Goal: Task Accomplishment & Management: Use online tool/utility

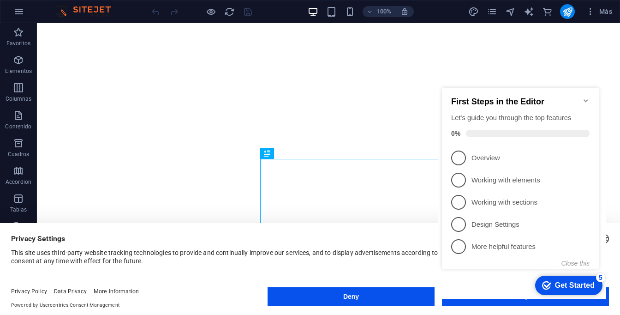
click at [588, 97] on icon "Minimize checklist" at bounding box center [585, 100] width 7 height 7
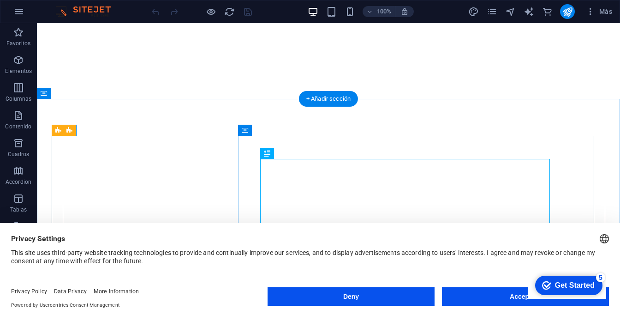
click at [490, 301] on button "Accept All" at bounding box center [525, 296] width 167 height 18
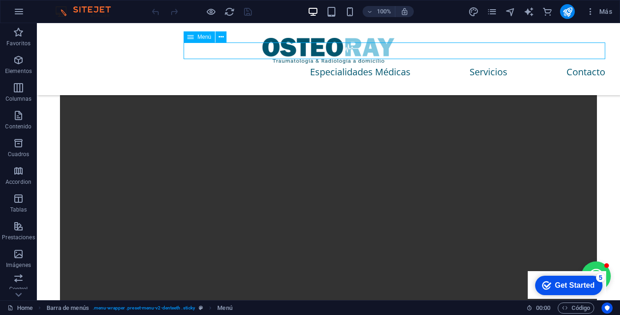
scroll to position [1442, 0]
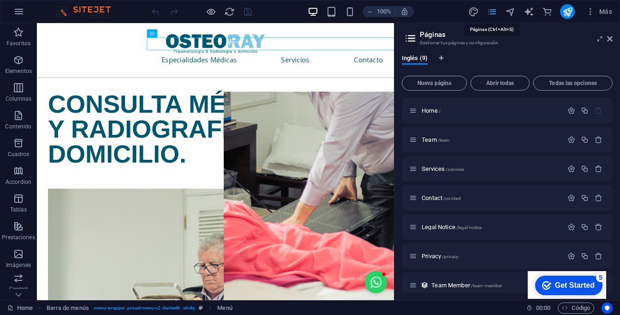
click at [451, 168] on span "/services" at bounding box center [455, 169] width 18 height 5
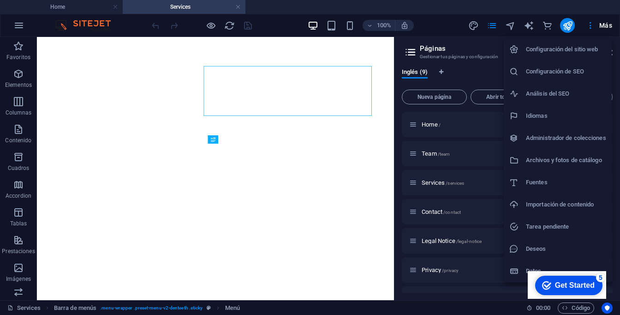
click at [611, 31] on div at bounding box center [310, 157] width 620 height 315
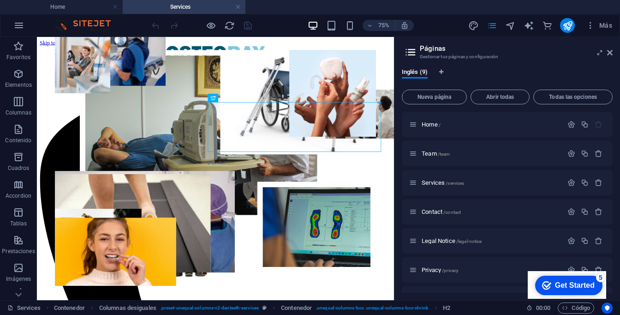
scroll to position [281, 0]
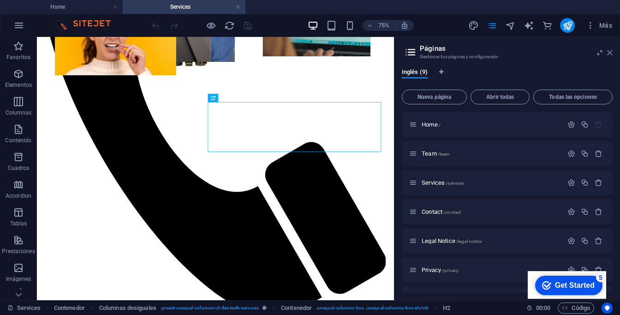
click at [0, 0] on icon at bounding box center [0, 0] width 0 height 0
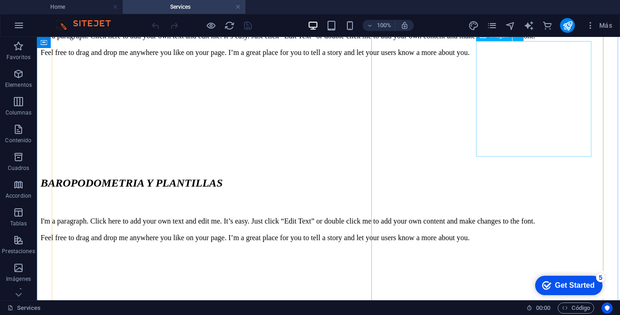
scroll to position [1374, 0]
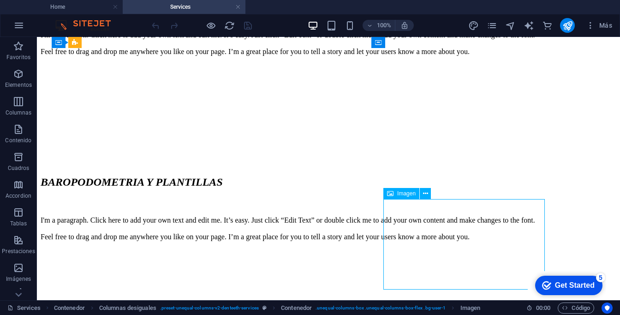
select select "px"
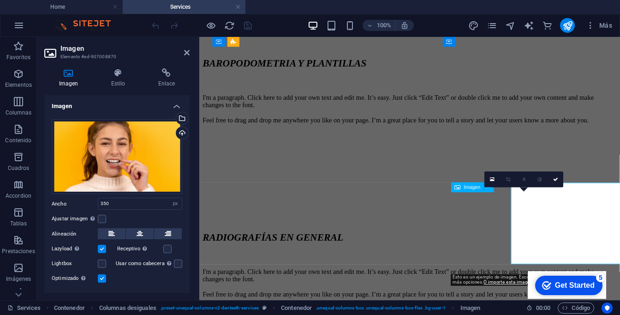
drag, startPoint x: 492, startPoint y: 240, endPoint x: 392, endPoint y: 164, distance: 125.4
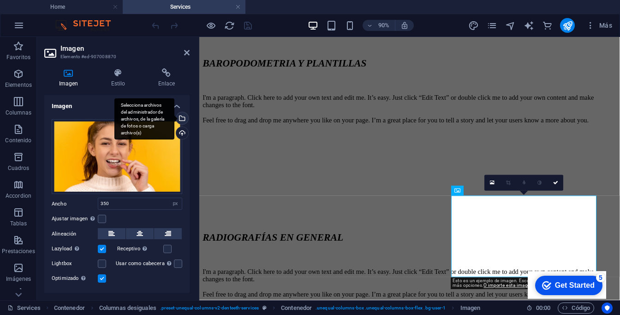
click at [182, 117] on div "Selecciona archivos del administrador de archivos, de la galería de fotos o car…" at bounding box center [181, 119] width 14 height 14
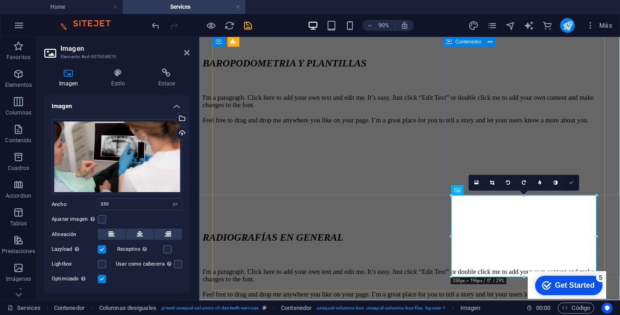
click at [569, 181] on link at bounding box center [572, 183] width 16 height 16
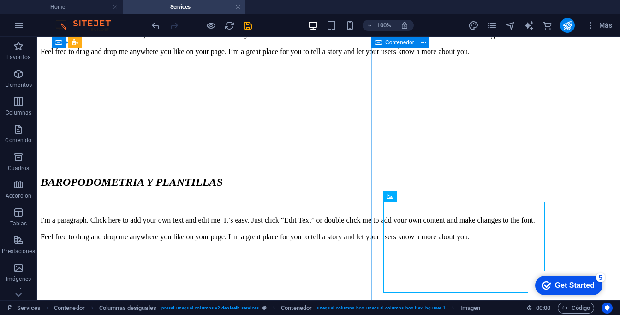
scroll to position [1339, 0]
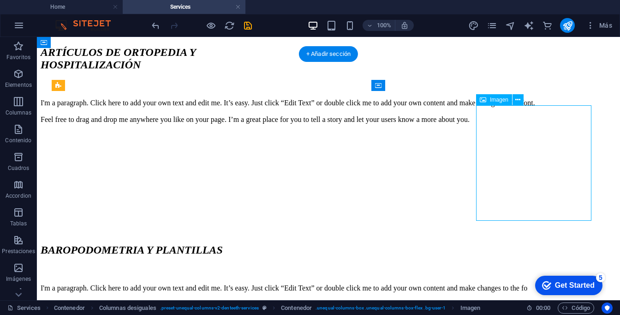
scroll to position [1303, 0]
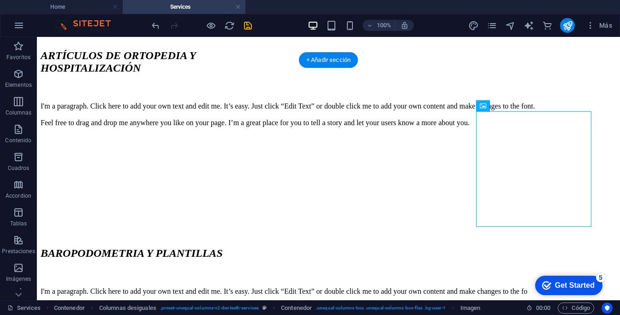
select select "px"
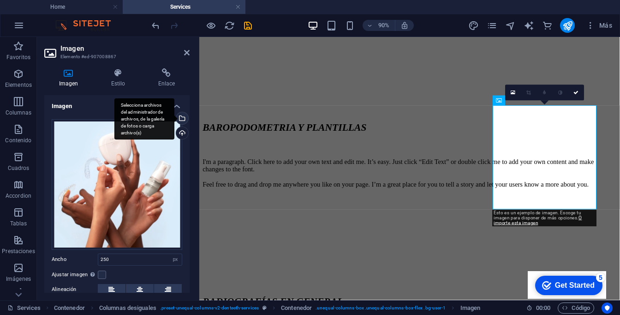
click at [182, 121] on div "Selecciona archivos del administrador de archivos, de la galería de fotos o car…" at bounding box center [181, 119] width 14 height 14
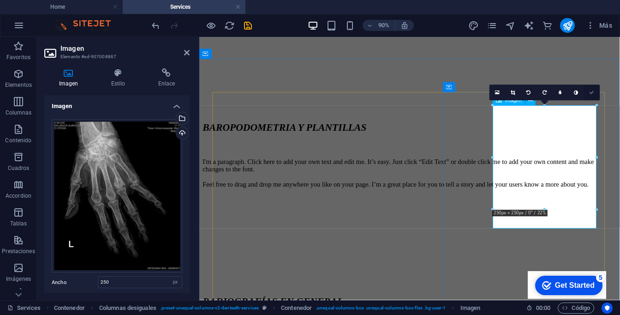
click at [593, 94] on icon at bounding box center [592, 92] width 5 height 5
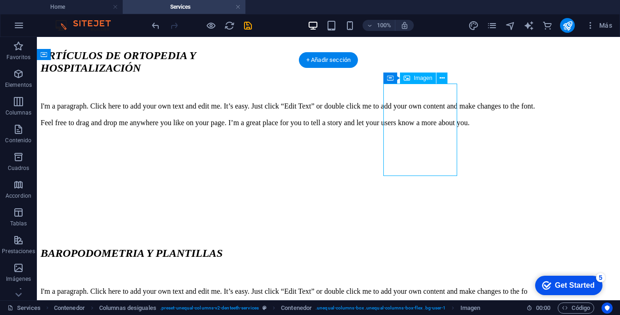
select select "px"
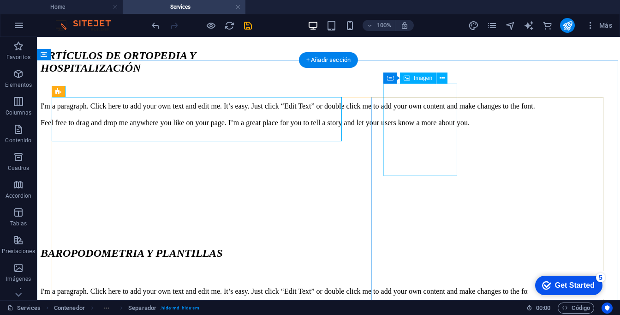
select select "px"
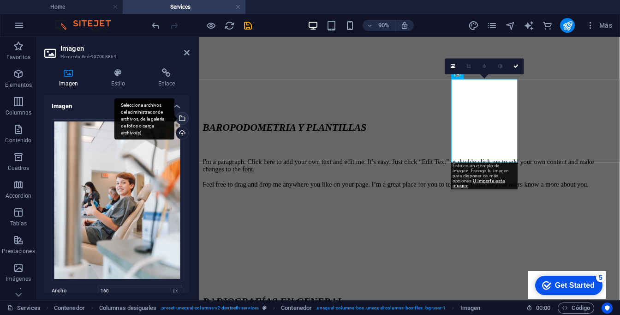
click at [180, 117] on div "Selecciona archivos del administrador de archivos, de la galería de fotos o car…" at bounding box center [181, 119] width 14 height 14
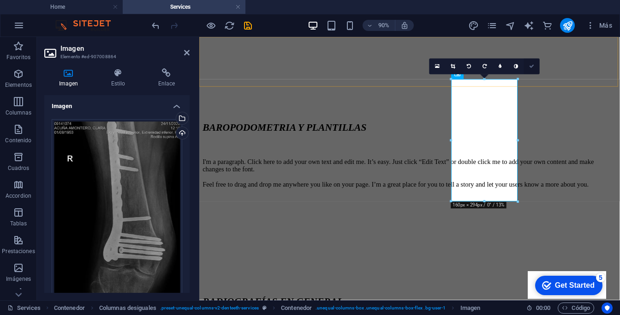
click at [530, 68] on icon at bounding box center [532, 66] width 5 height 5
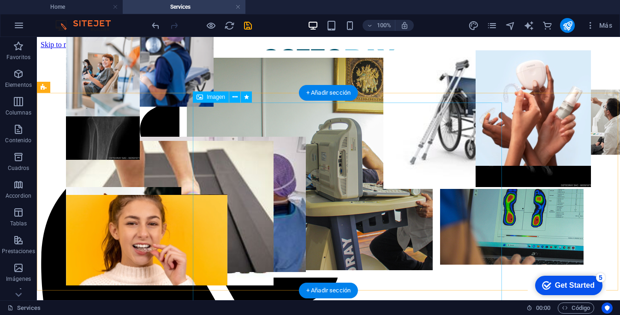
scroll to position [0, 0]
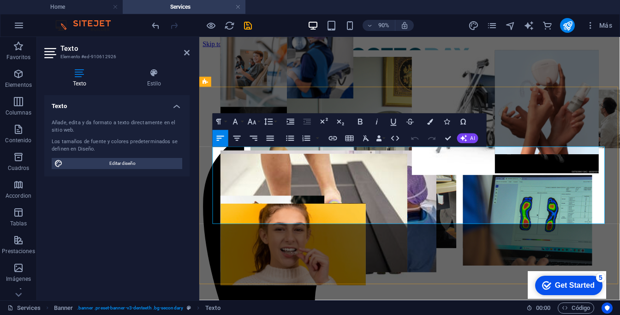
drag, startPoint x: 219, startPoint y: 179, endPoint x: 316, endPoint y: 222, distance: 106.4
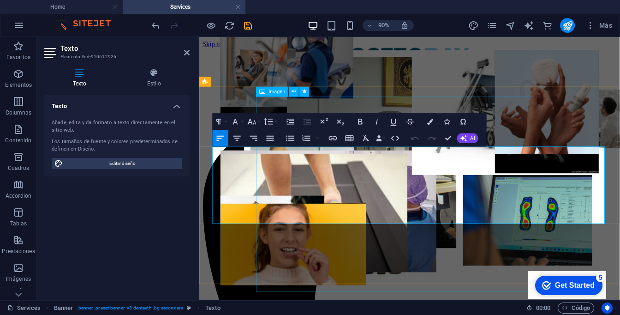
drag, startPoint x: 226, startPoint y: 184, endPoint x: 261, endPoint y: 207, distance: 42.6
click at [252, 121] on icon "button" at bounding box center [252, 122] width 10 height 10
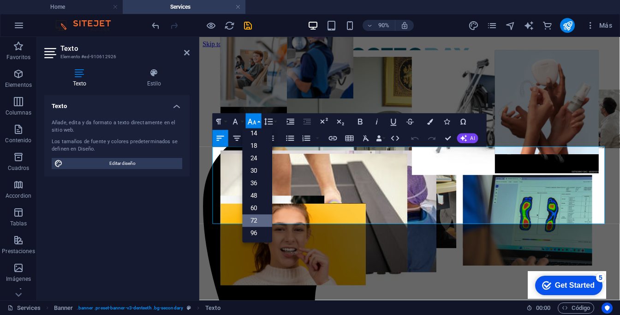
scroll to position [74, 1]
click at [255, 211] on link "60" at bounding box center [258, 208] width 30 height 12
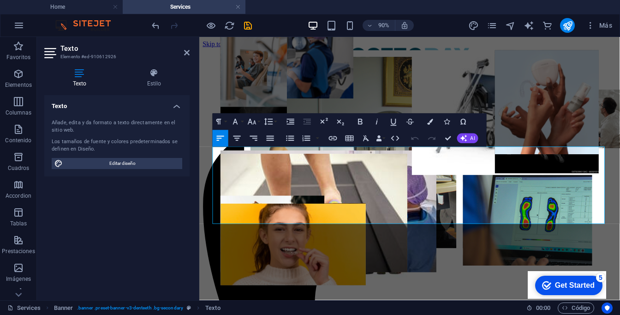
scroll to position [74, 0]
click at [188, 54] on icon at bounding box center [187, 52] width 6 height 7
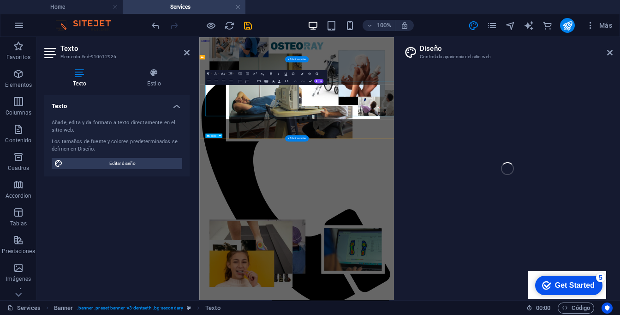
click at [63, 164] on button "Editar diseño" at bounding box center [117, 163] width 131 height 11
select select "px"
select select "400"
select select "px"
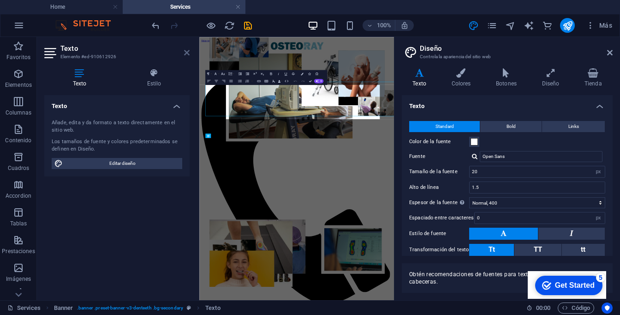
click at [187, 52] on icon at bounding box center [187, 52] width 6 height 7
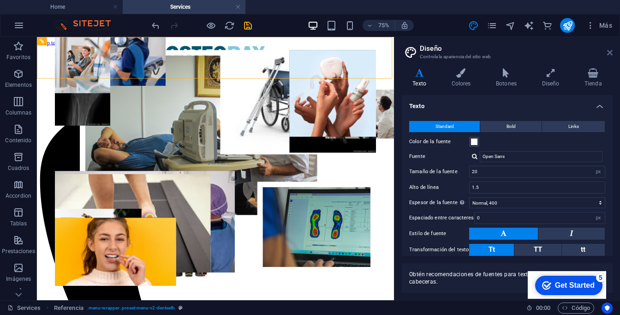
click at [611, 54] on icon at bounding box center [610, 52] width 6 height 7
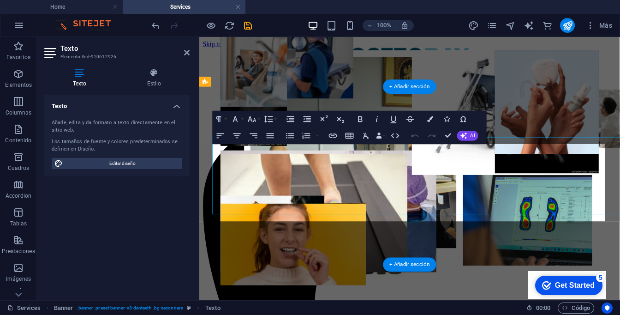
click at [66, 165] on span "Editar diseño" at bounding box center [123, 163] width 114 height 11
select select "px"
select select "400"
select select "px"
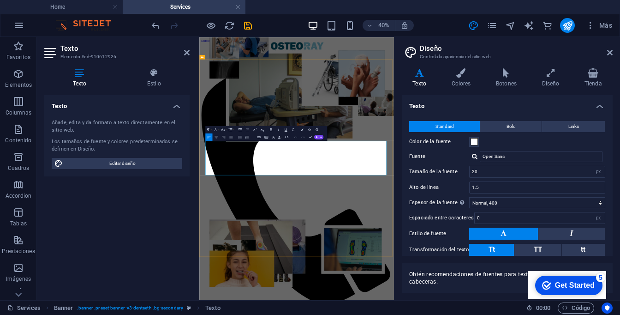
drag, startPoint x: 372, startPoint y: 361, endPoint x: 210, endPoint y: 304, distance: 172.4
click at [225, 131] on icon "button" at bounding box center [223, 129] width 5 height 5
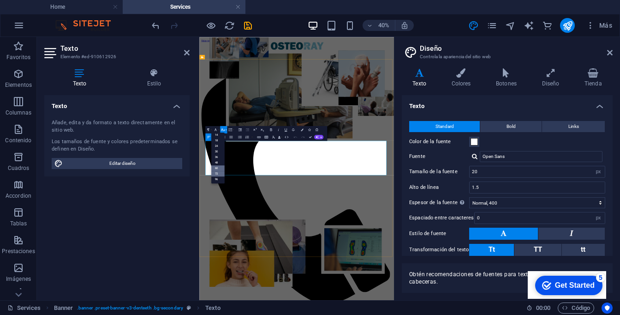
click at [219, 168] on link "60" at bounding box center [217, 168] width 13 height 6
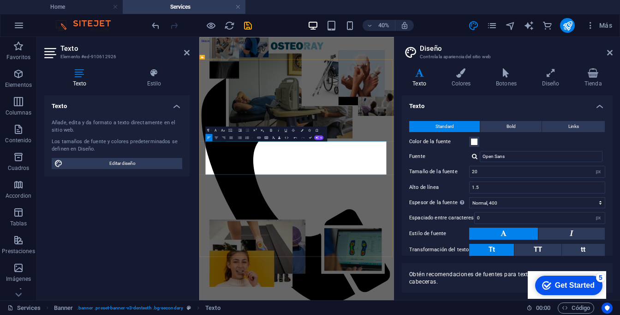
scroll to position [74, 0]
click at [186, 53] on icon at bounding box center [187, 52] width 6 height 7
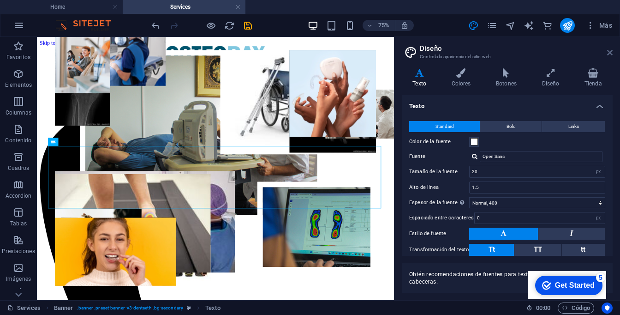
click at [610, 54] on icon at bounding box center [610, 52] width 6 height 7
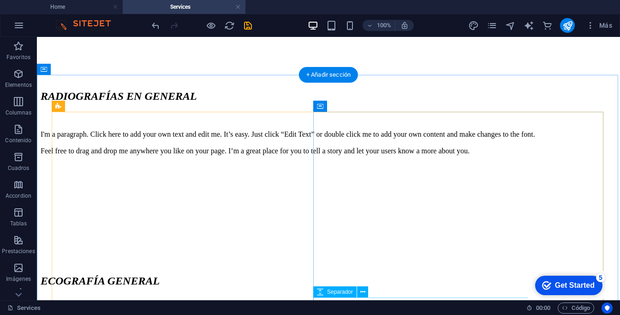
scroll to position [1629, 0]
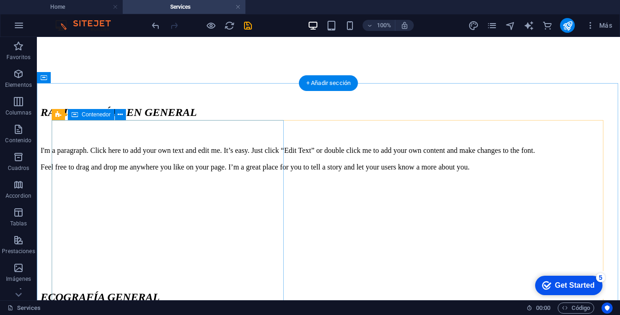
click at [195, 238] on div at bounding box center [329, 238] width 576 height 0
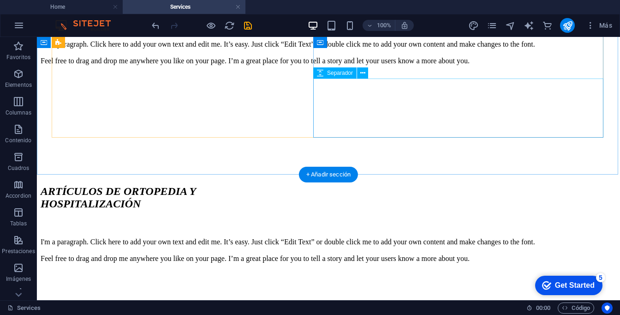
scroll to position [1186, 0]
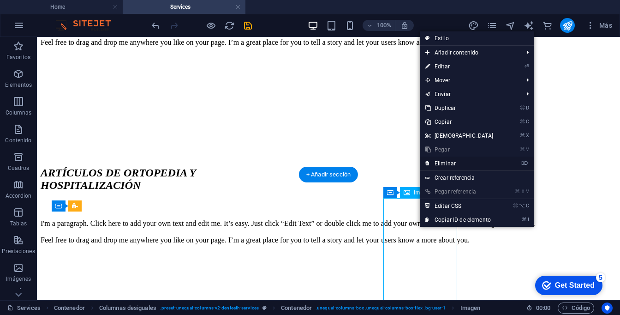
click at [443, 163] on link "⌦ Eliminar" at bounding box center [459, 163] width 79 height 14
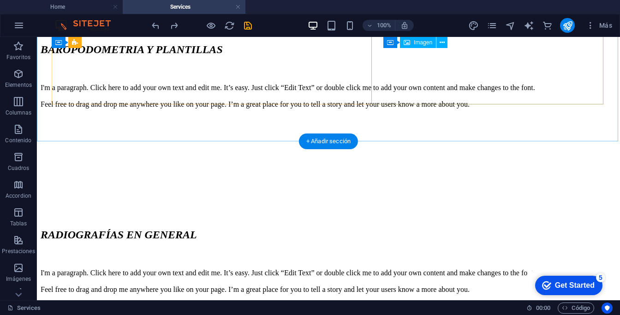
scroll to position [1571, 0]
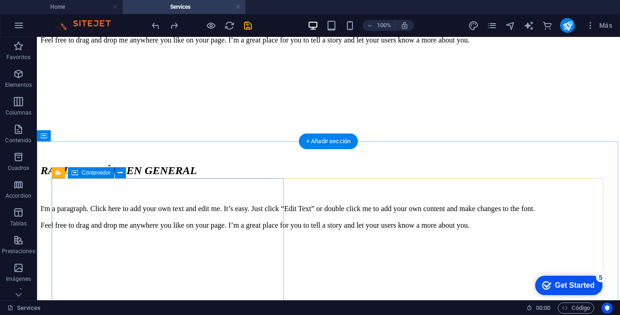
click at [189, 296] on div at bounding box center [329, 296] width 576 height 0
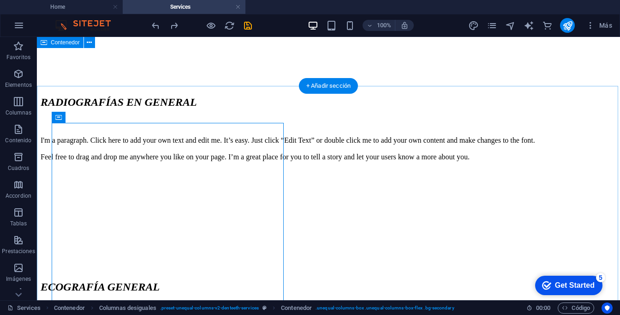
scroll to position [1626, 0]
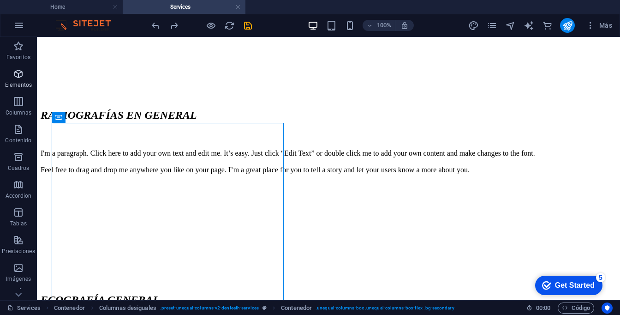
click at [0, 0] on icon "button" at bounding box center [0, 0] width 0 height 0
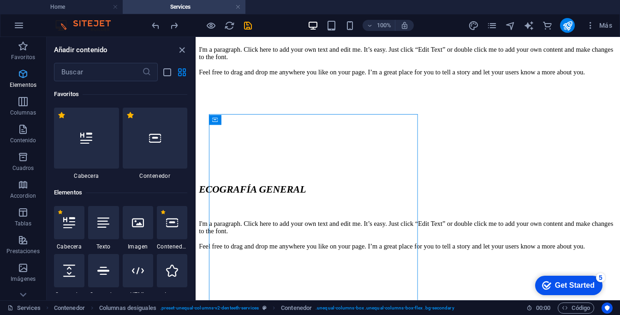
click at [0, 0] on span "Elementos" at bounding box center [0, 0] width 0 height 0
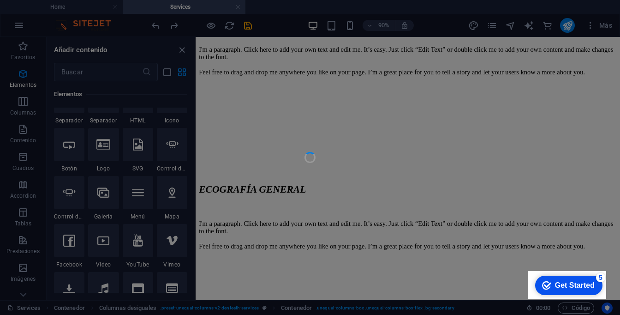
drag, startPoint x: 133, startPoint y: 120, endPoint x: 128, endPoint y: 128, distance: 9.7
click at [135, 128] on div at bounding box center [310, 157] width 620 height 315
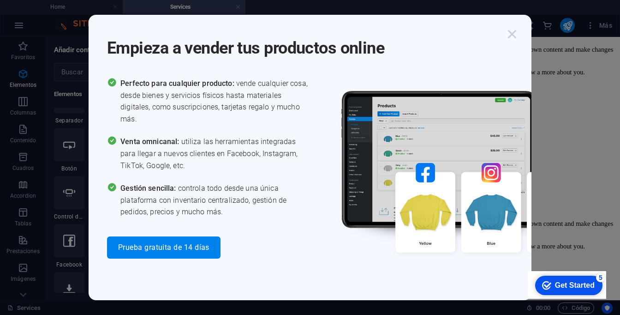
click at [512, 33] on icon "button" at bounding box center [512, 34] width 17 height 17
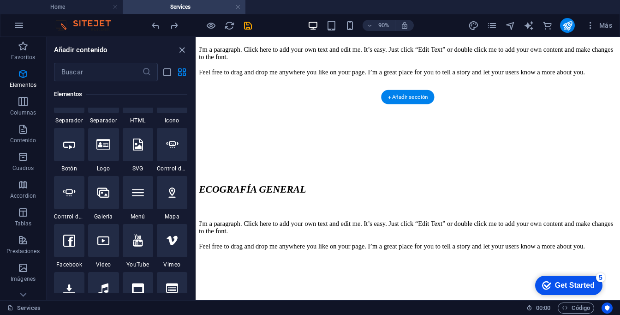
click at [256, 147] on div at bounding box center [431, 147] width 464 height 0
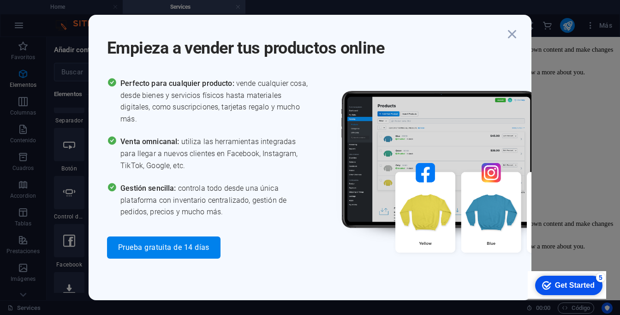
click at [133, 124] on body "[DOMAIN_NAME] Home Services Favoritos Elementos Columnas Contenido [PERSON_NAME…" at bounding box center [310, 157] width 620 height 315
drag, startPoint x: 512, startPoint y: 42, endPoint x: 352, endPoint y: 4, distance: 165.0
click at [512, 42] on icon "button" at bounding box center [512, 34] width 17 height 17
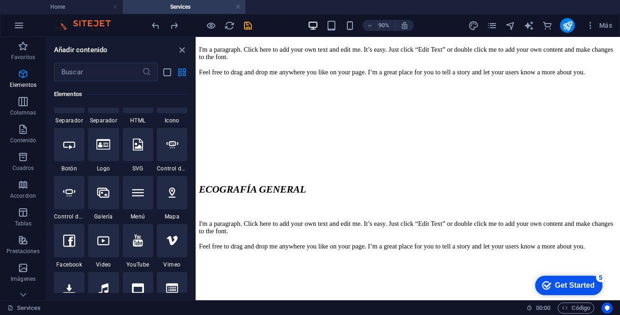
click at [141, 65] on div at bounding box center [138, 48] width 30 height 33
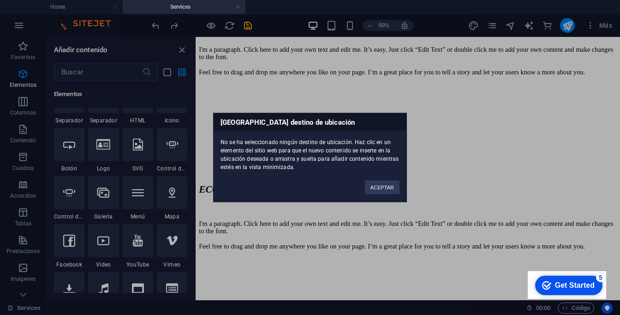
click at [141, 132] on div "[GEOGRAPHIC_DATA] destino de ubicación No se ha seleccionado ningún destino de …" at bounding box center [310, 157] width 620 height 315
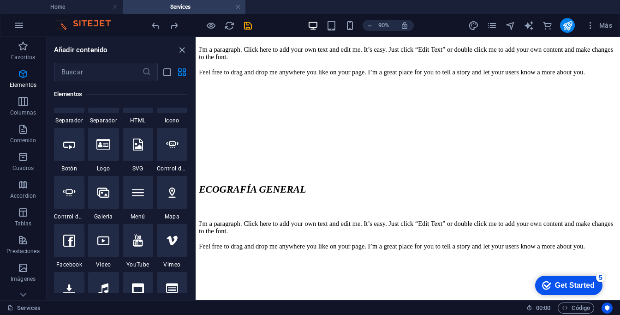
click at [132, 54] on icon at bounding box center [138, 48] width 12 height 12
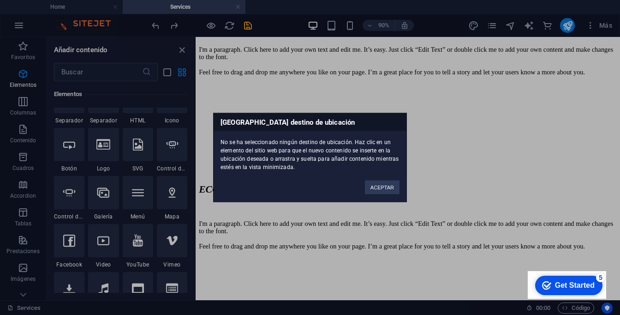
drag, startPoint x: 132, startPoint y: 126, endPoint x: 301, endPoint y: 219, distance: 192.7
click at [301, 219] on div "[GEOGRAPHIC_DATA] destino de ubicación No se ha seleccionado ningún destino de …" at bounding box center [310, 157] width 620 height 315
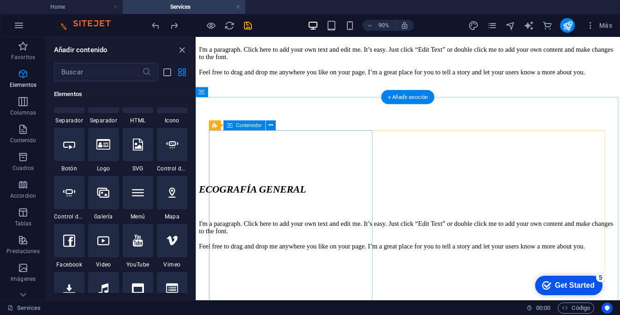
click at [266, 147] on div at bounding box center [431, 147] width 464 height 0
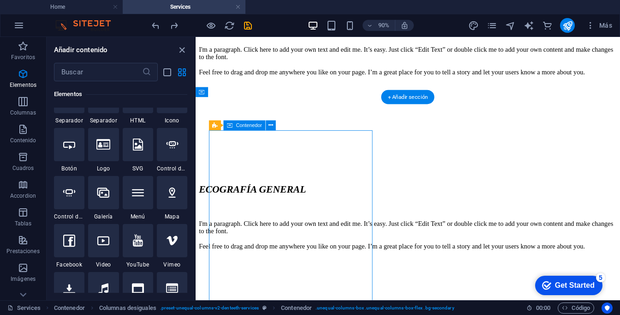
click at [266, 147] on div at bounding box center [431, 147] width 464 height 0
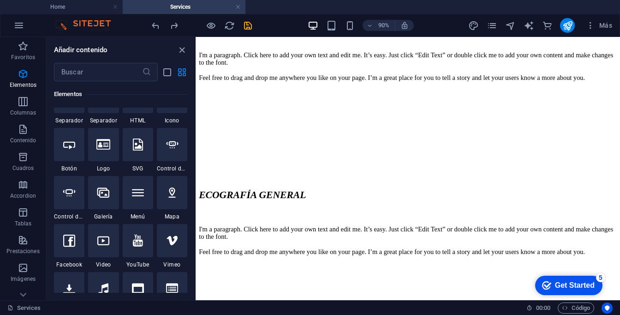
scroll to position [1695, 0]
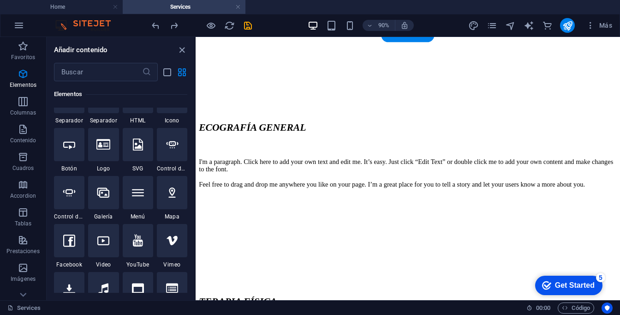
click at [298, 78] on div at bounding box center [431, 78] width 464 height 0
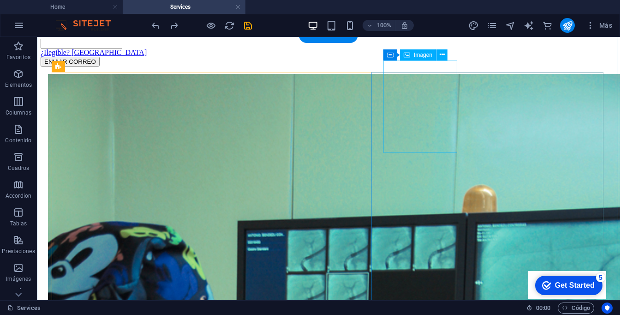
scroll to position [2665, 0]
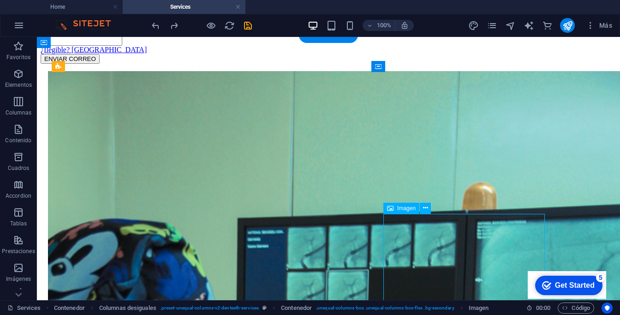
select select "px"
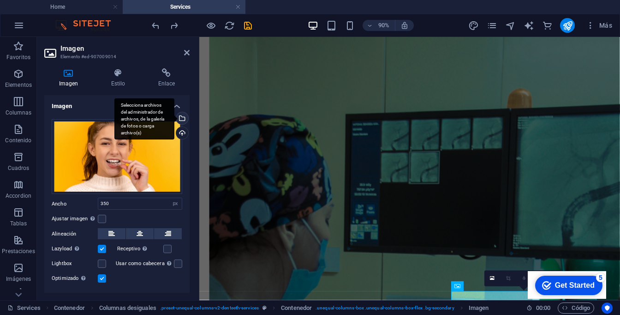
click at [182, 120] on div "Selecciona archivos del administrador de archivos, de la galería de fotos o car…" at bounding box center [181, 119] width 14 height 14
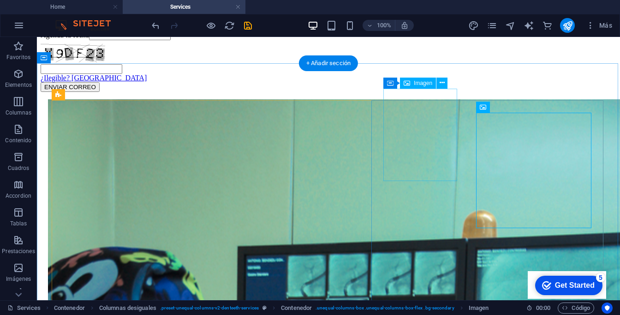
scroll to position [2605, 0]
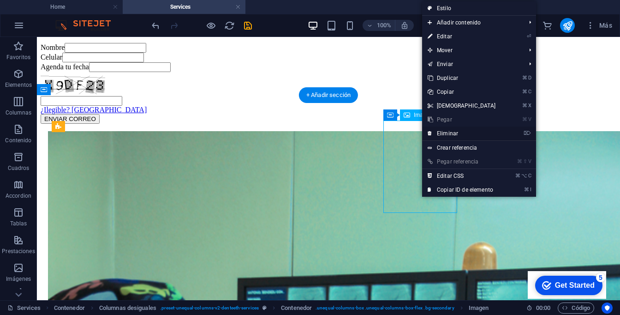
click at [447, 131] on link "⌦ Eliminar" at bounding box center [461, 133] width 79 height 14
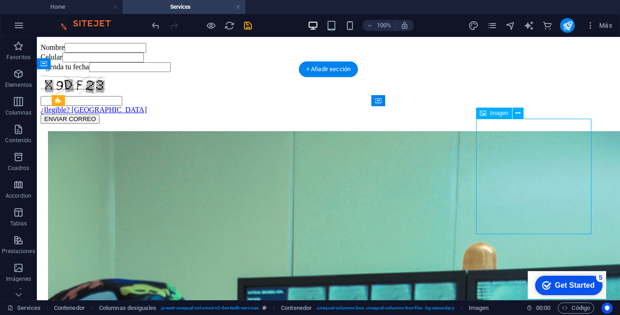
scroll to position [2637, 0]
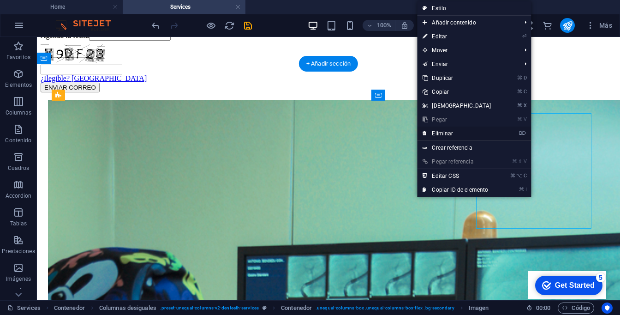
click at [502, 132] on li "⌦ Eliminar" at bounding box center [474, 133] width 114 height 14
click at [494, 133] on link "⌦ Eliminar" at bounding box center [456, 133] width 79 height 14
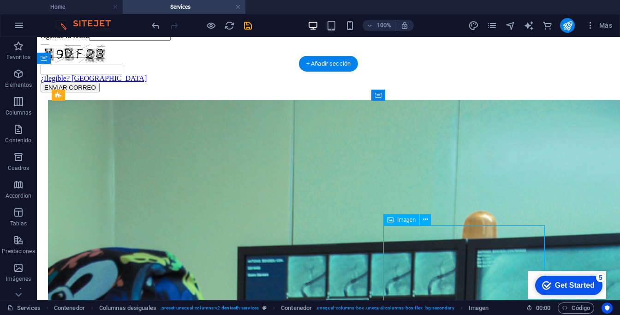
select select "px"
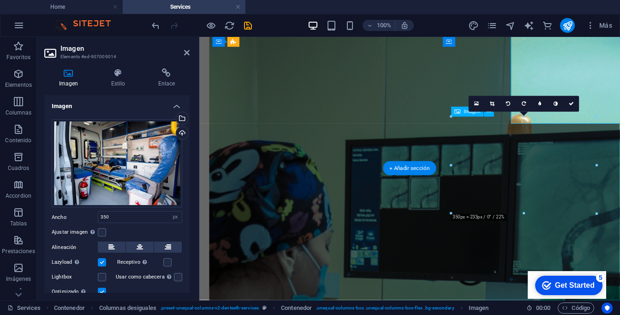
click at [495, 284] on div "Agenda tu cita aquí Nombre Celular Agenda tu fecha ¿Ilegible? Cargar nuevo ENVI…" at bounding box center [433, 318] width 460 height 829
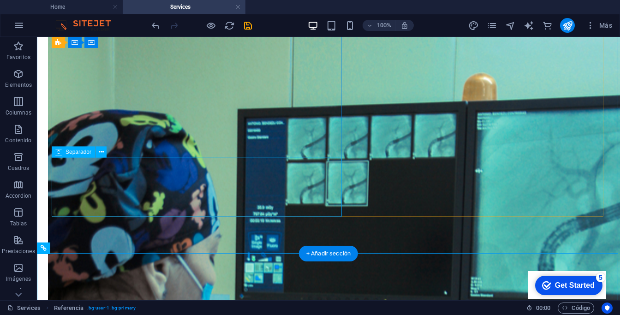
scroll to position [2766, 0]
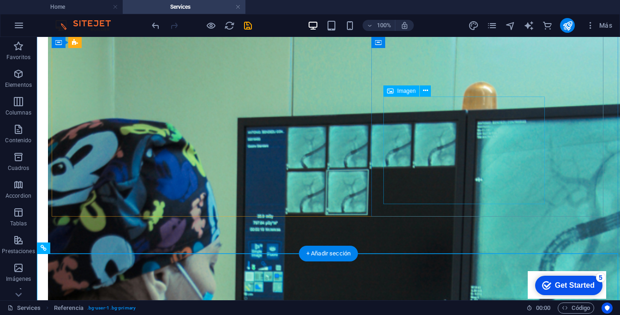
select select "px"
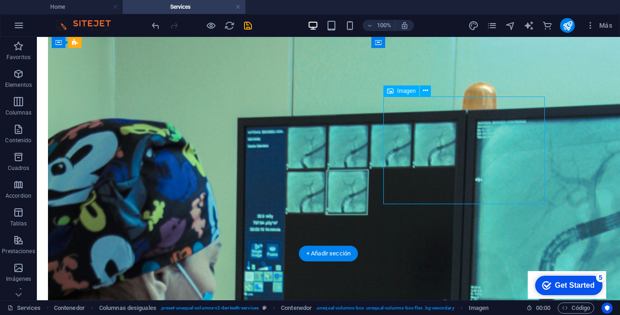
select select "px"
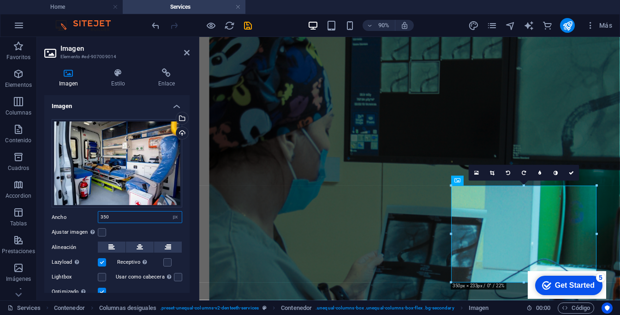
click at [132, 221] on input "350" at bounding box center [140, 216] width 84 height 11
type input "3"
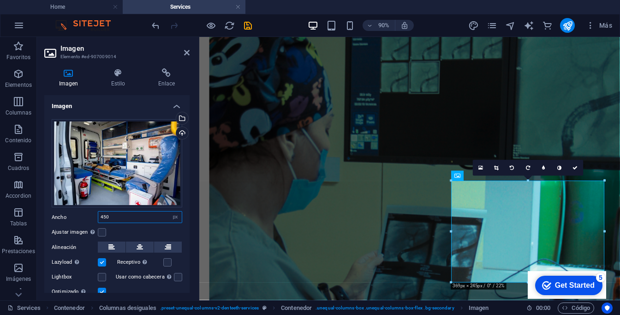
click at [124, 212] on input "450" at bounding box center [140, 216] width 84 height 11
type input "420"
click at [139, 227] on div "Ajustar imagen Ajustar imagen automáticamente a un ancho y alto fijo" at bounding box center [117, 232] width 131 height 11
click at [186, 50] on icon at bounding box center [187, 52] width 6 height 7
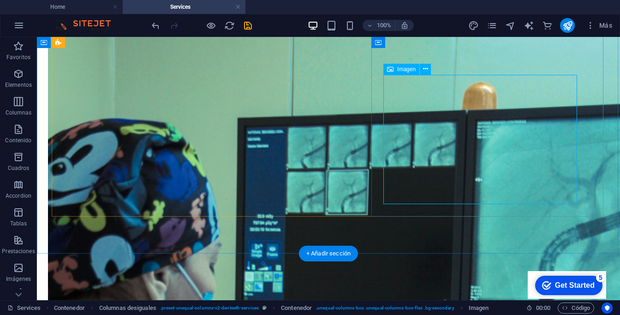
scroll to position [2731, 0]
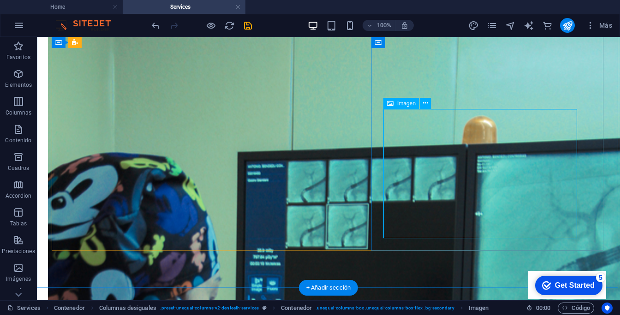
select select "px"
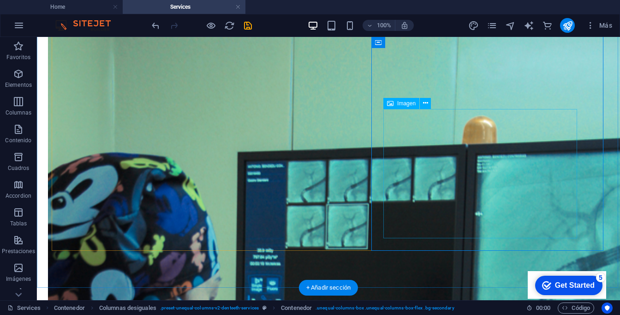
select select "px"
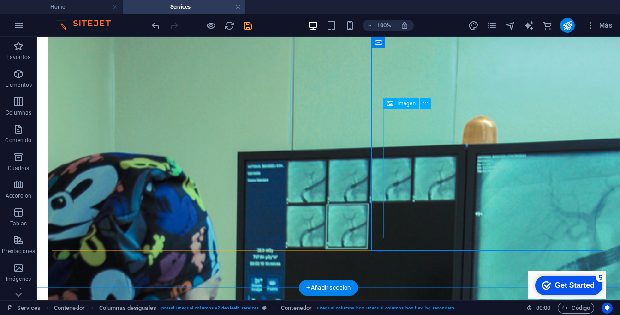
select select "px"
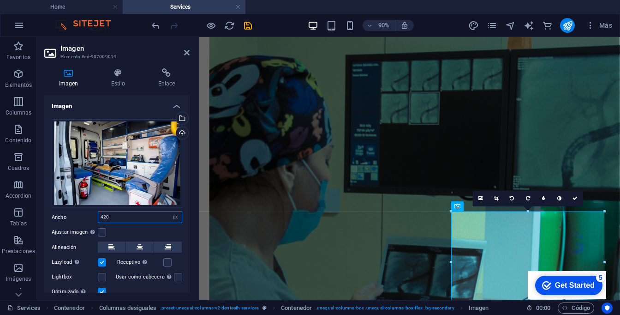
click at [134, 215] on input "420" at bounding box center [140, 216] width 84 height 11
type input "450"
click at [186, 54] on icon at bounding box center [187, 52] width 6 height 7
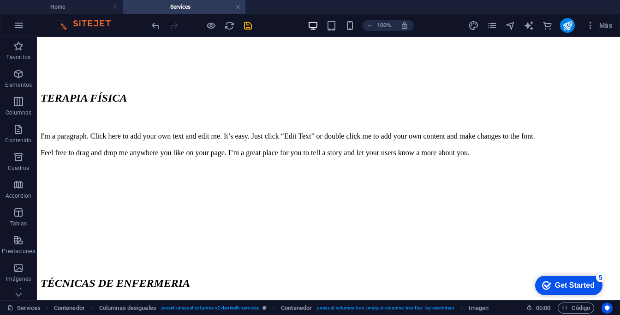
scroll to position [2022, 0]
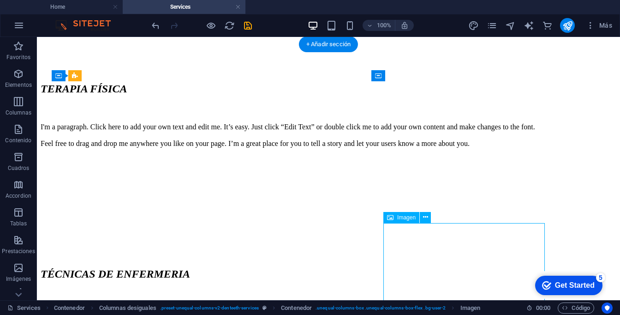
scroll to position [1984, 0]
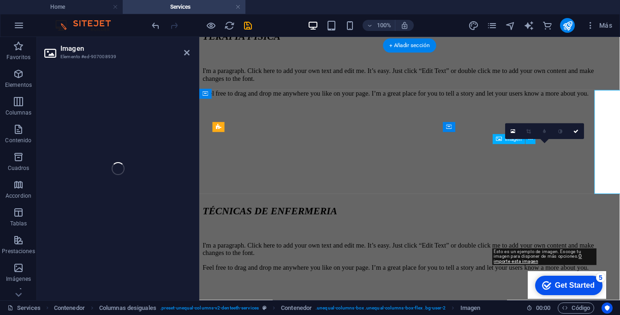
select select "px"
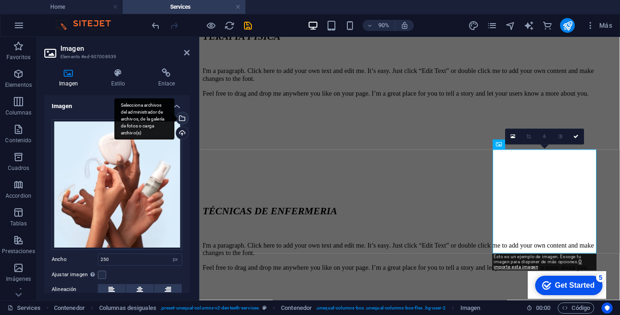
click at [174, 117] on div "Selecciona archivos del administrador de archivos, de la galería de fotos o car…" at bounding box center [144, 119] width 60 height 42
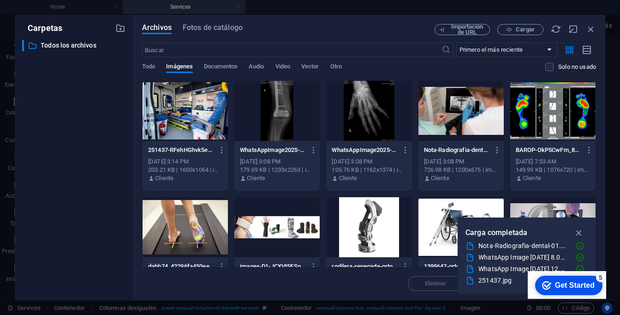
click at [585, 28] on div "Importación de URL Cargar" at bounding box center [516, 29] width 162 height 11
click at [592, 28] on icon "button" at bounding box center [591, 29] width 10 height 10
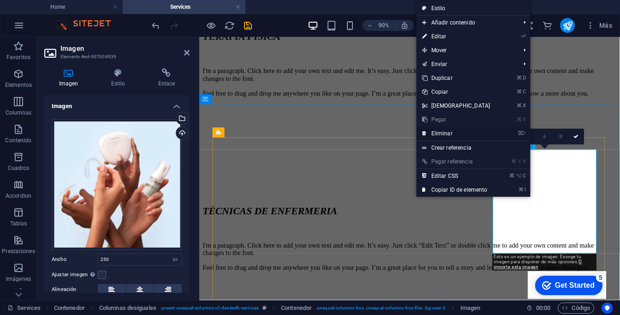
click at [491, 132] on link "⌦ Eliminar" at bounding box center [456, 133] width 79 height 14
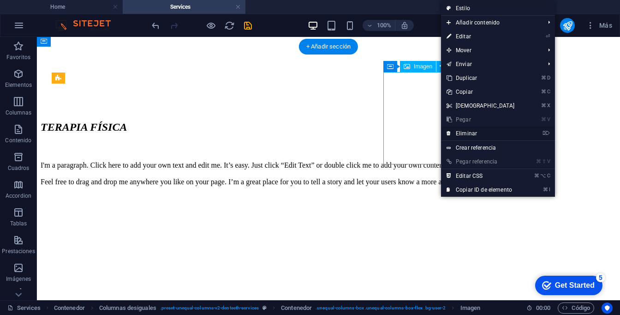
click at [457, 130] on link "⌦ Eliminar" at bounding box center [480, 133] width 79 height 14
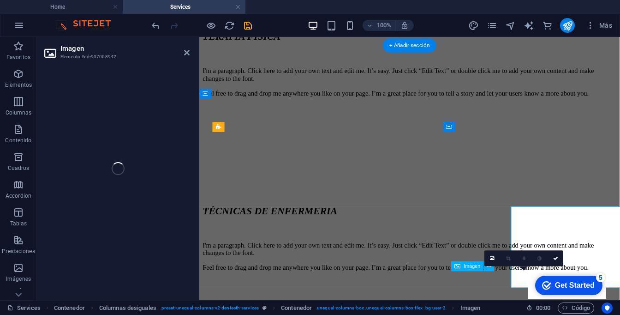
select select "px"
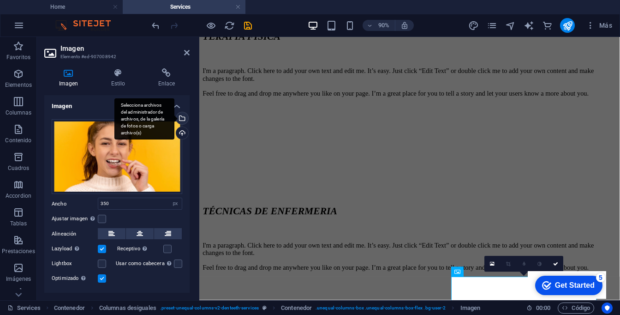
click at [182, 115] on div "Selecciona archivos del administrador de archivos, de la galería de fotos o car…" at bounding box center [181, 119] width 14 height 14
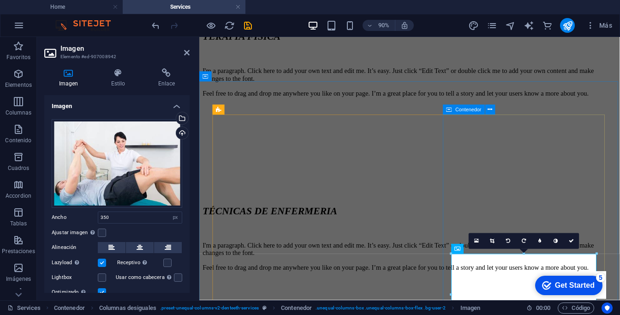
scroll to position [2021, 0]
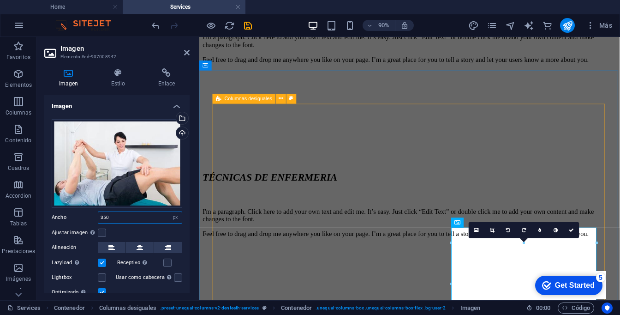
click at [146, 218] on input "350" at bounding box center [140, 217] width 84 height 11
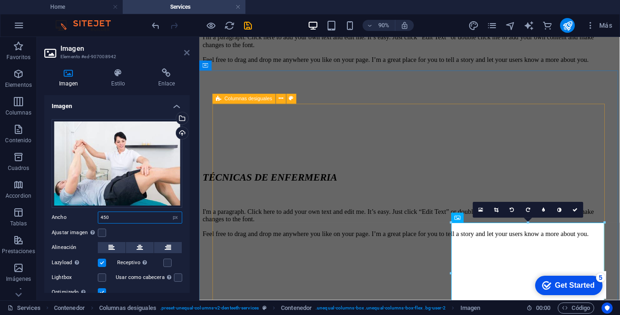
type input "450"
click at [186, 53] on icon at bounding box center [187, 52] width 6 height 7
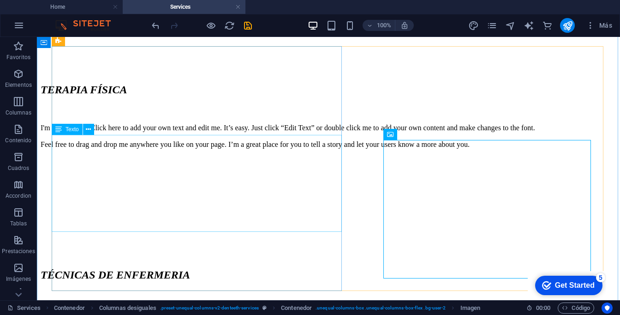
click at [309, 149] on div "I'm a paragraph. Click here to add your own text and edit me. It’s easy. Just c…" at bounding box center [329, 136] width 576 height 25
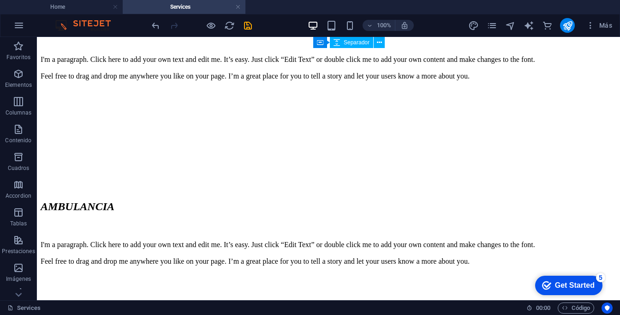
scroll to position [2219, 0]
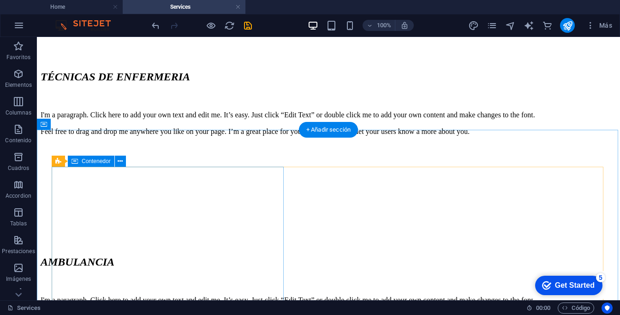
click at [197, 17] on div at bounding box center [329, 17] width 576 height 0
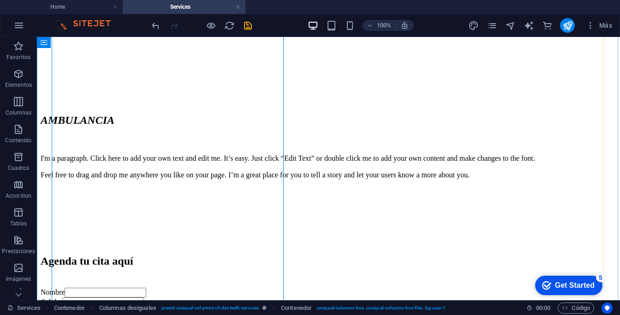
scroll to position [2374, 0]
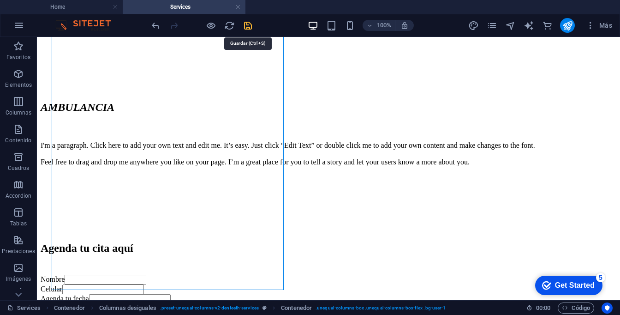
click at [250, 30] on icon "save" at bounding box center [248, 25] width 11 height 11
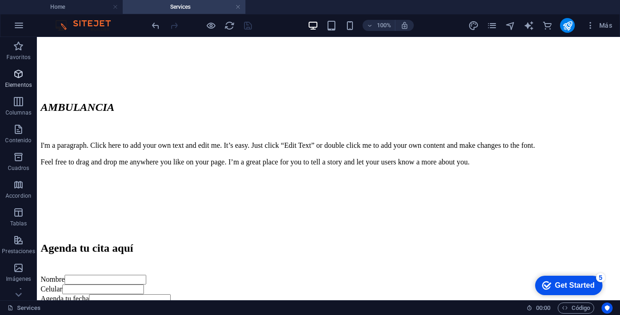
click at [0, 0] on icon "button" at bounding box center [0, 0] width 0 height 0
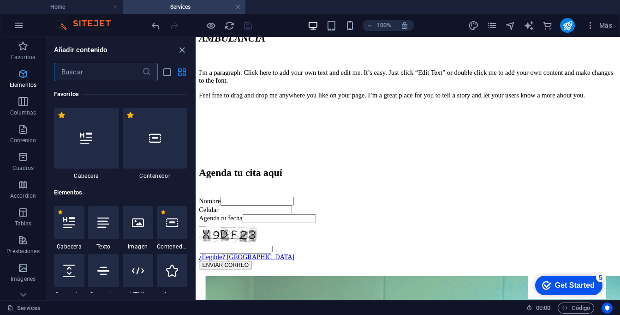
click at [0, 0] on icon "button" at bounding box center [0, 0] width 0 height 0
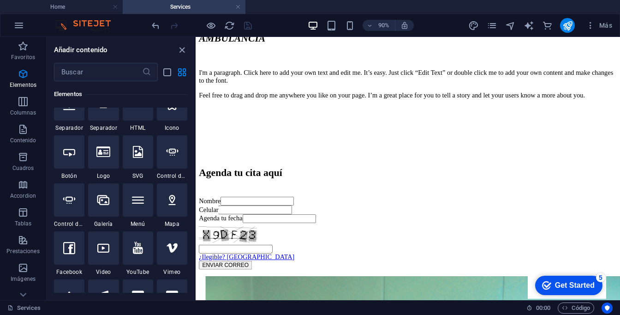
click at [136, 62] on icon at bounding box center [138, 56] width 12 height 12
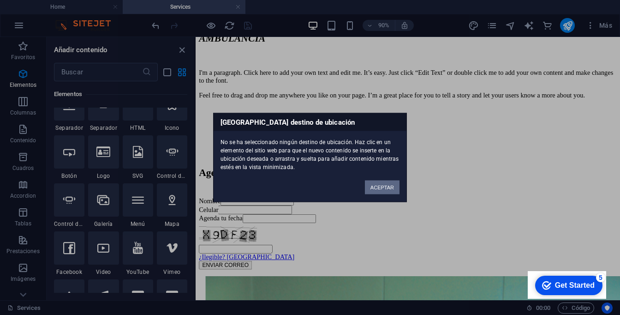
click at [379, 188] on button "ACEPTAR" at bounding box center [382, 187] width 35 height 14
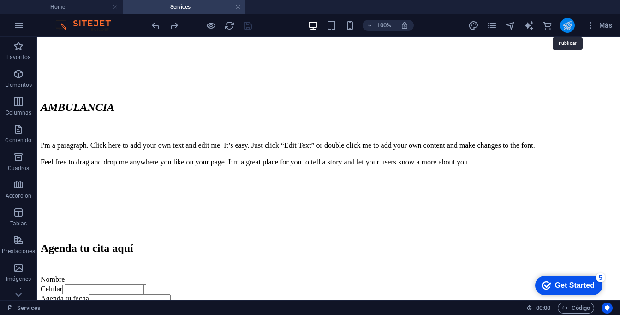
click at [0, 0] on icon "publish" at bounding box center [0, 0] width 0 height 0
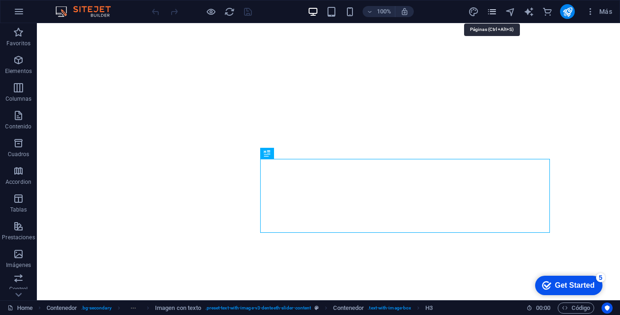
click at [493, 13] on icon "pages" at bounding box center [492, 11] width 11 height 11
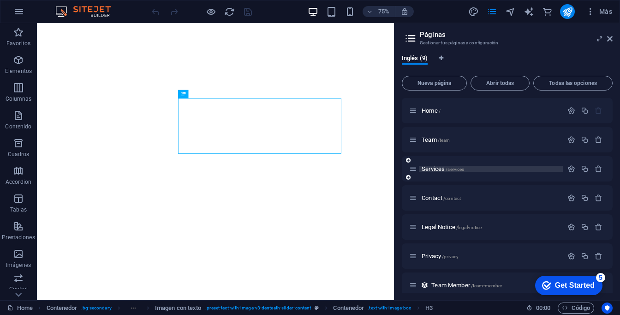
click at [449, 171] on span "/services" at bounding box center [455, 169] width 18 height 5
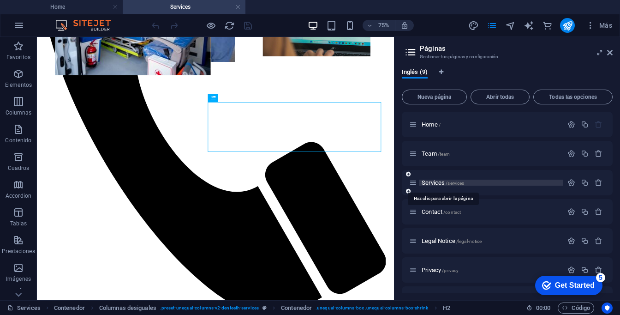
scroll to position [1442, 0]
click at [0, 0] on icon at bounding box center [0, 0] width 0 height 0
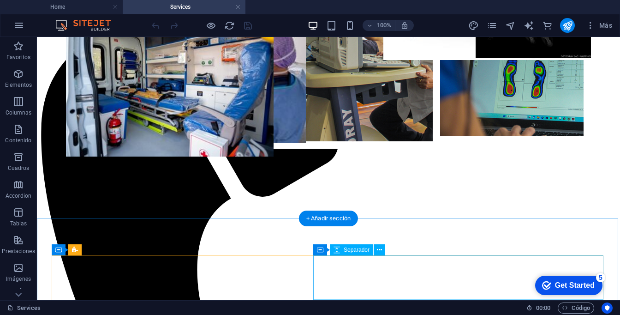
scroll to position [0, 0]
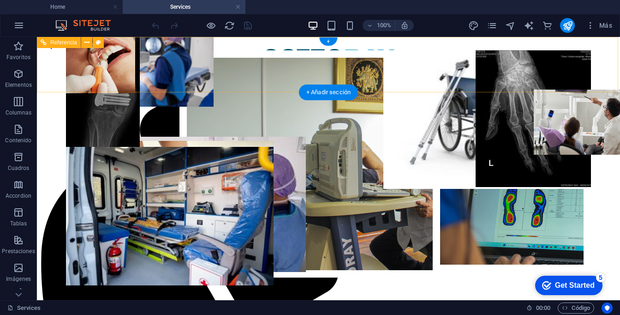
click at [161, 55] on div at bounding box center [329, 63] width 576 height 28
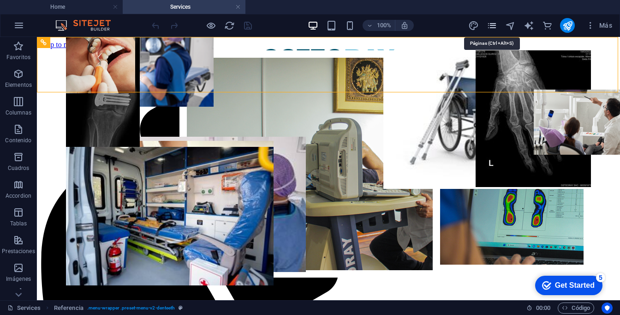
click at [0, 0] on icon "pages" at bounding box center [0, 0] width 0 height 0
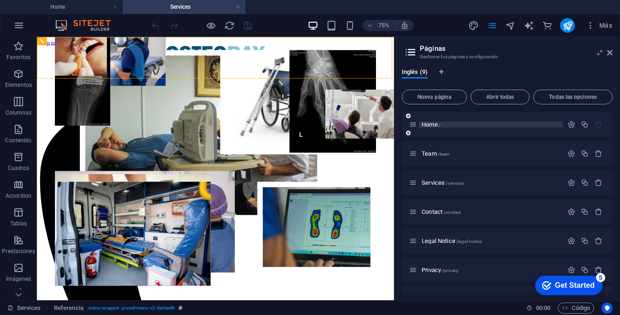
click at [445, 124] on p "Home /" at bounding box center [491, 124] width 138 height 6
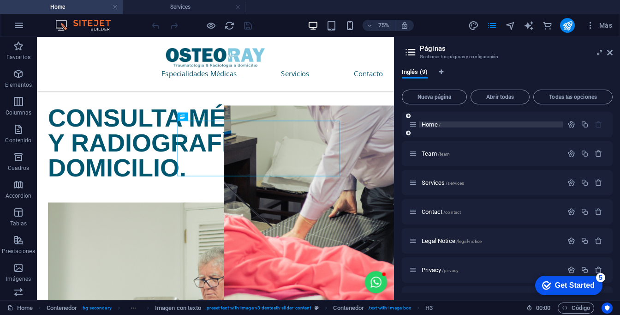
click at [428, 124] on span "Home /" at bounding box center [431, 124] width 19 height 7
click at [447, 126] on p "Home /" at bounding box center [491, 124] width 138 height 6
click at [459, 155] on p "Team /team" at bounding box center [491, 153] width 138 height 6
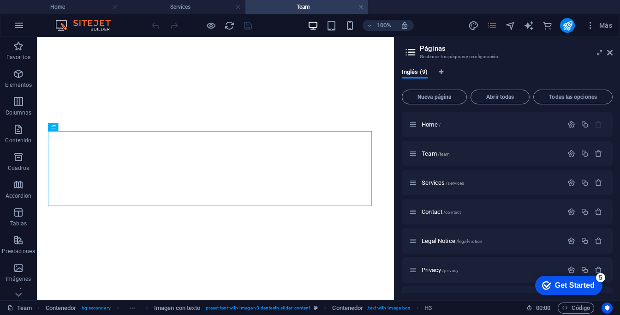
click at [611, 30] on button "Más" at bounding box center [599, 25] width 34 height 15
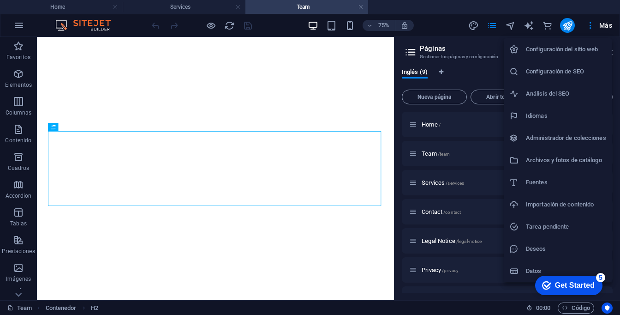
click at [378, 125] on div at bounding box center [310, 157] width 620 height 315
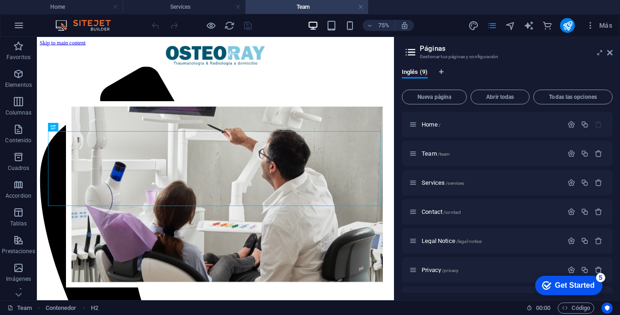
scroll to position [456, 0]
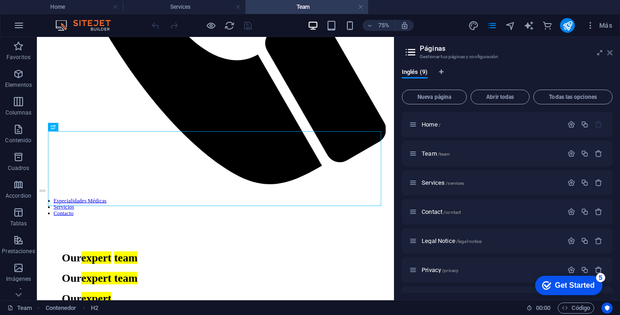
click at [609, 52] on icon at bounding box center [610, 52] width 6 height 7
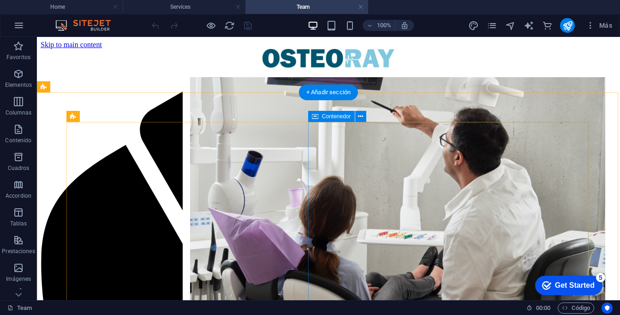
scroll to position [0, 0]
